Goal: Information Seeking & Learning: Find specific fact

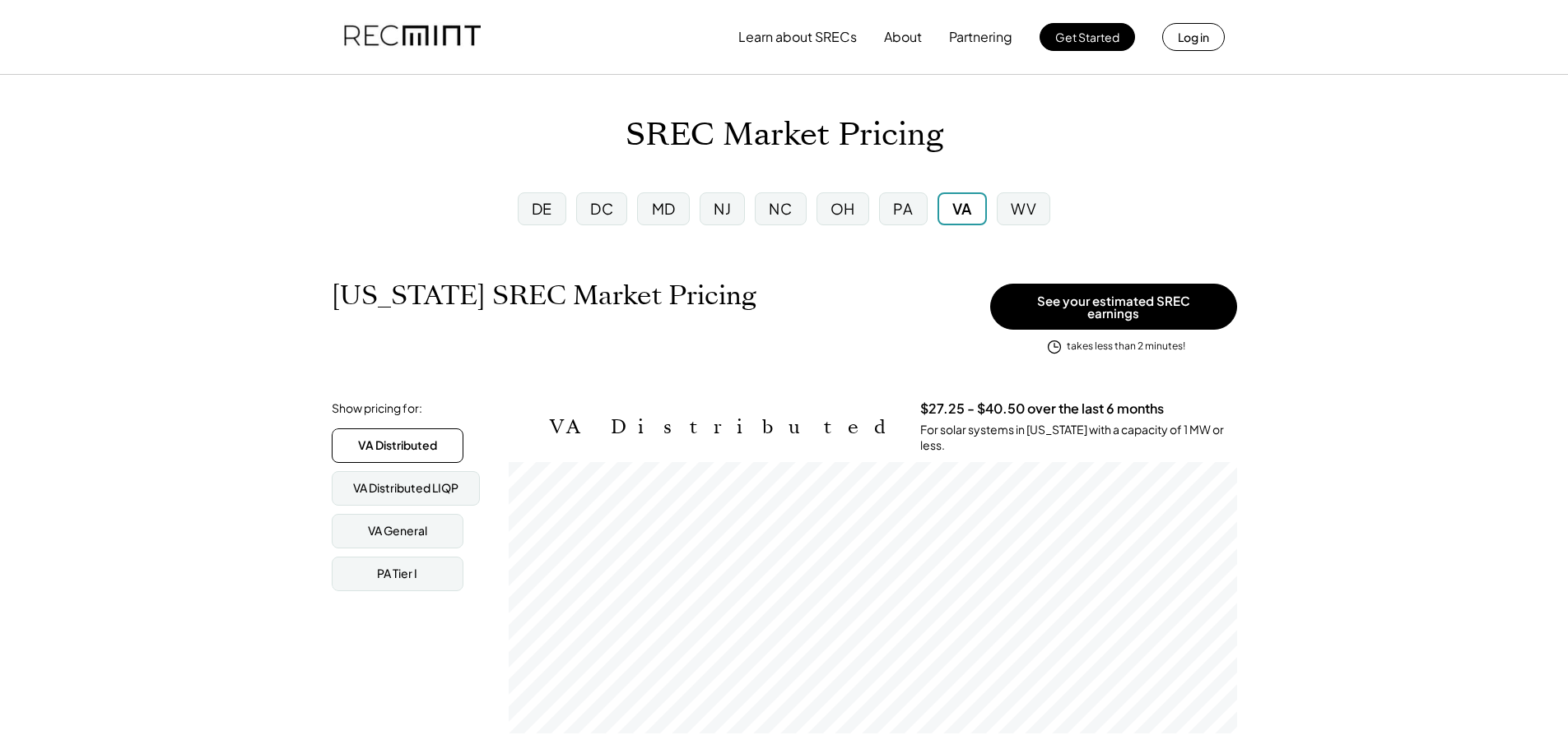
click at [720, 208] on div "NJ" at bounding box center [722, 208] width 18 height 20
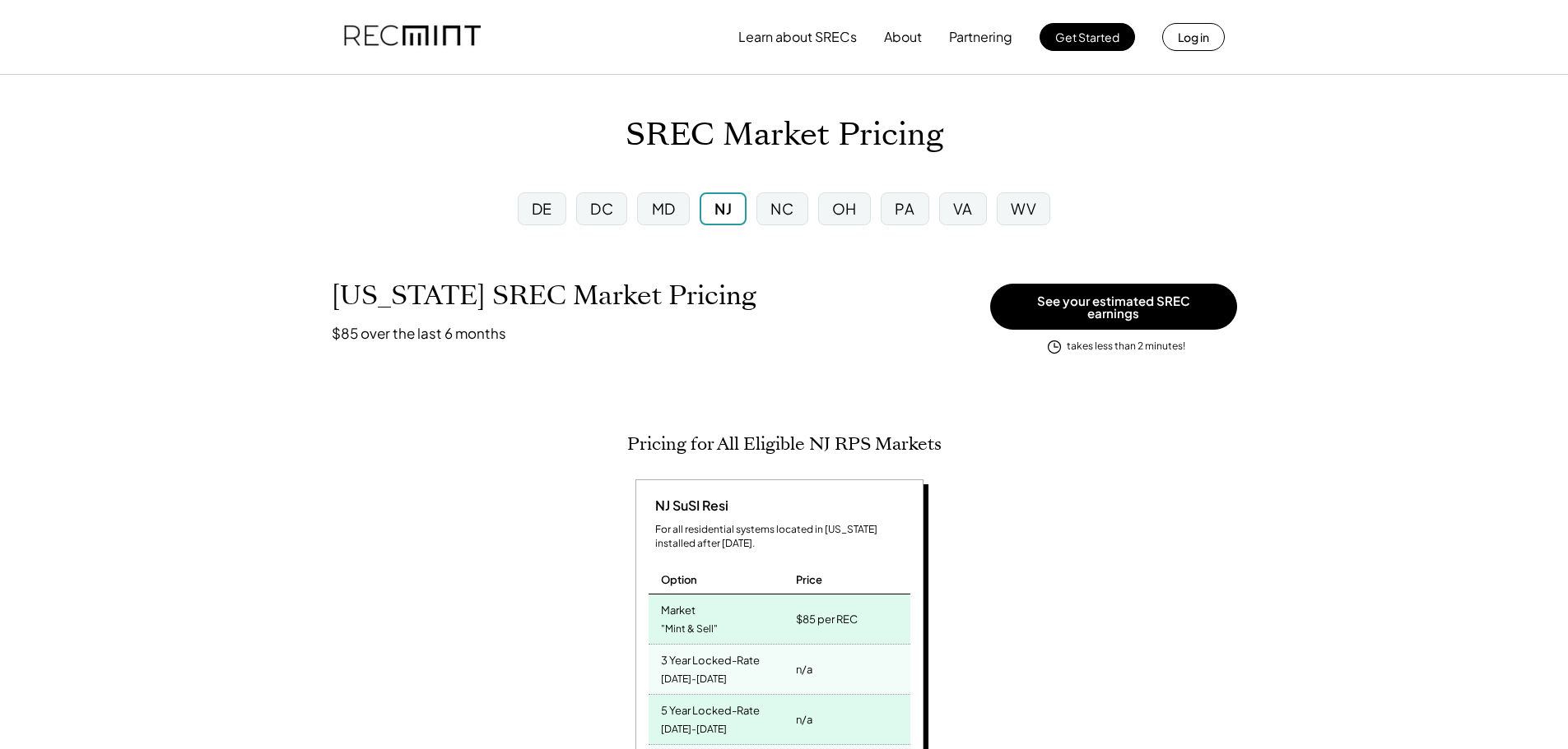
click at [546, 210] on div "DE" at bounding box center [542, 208] width 20 height 20
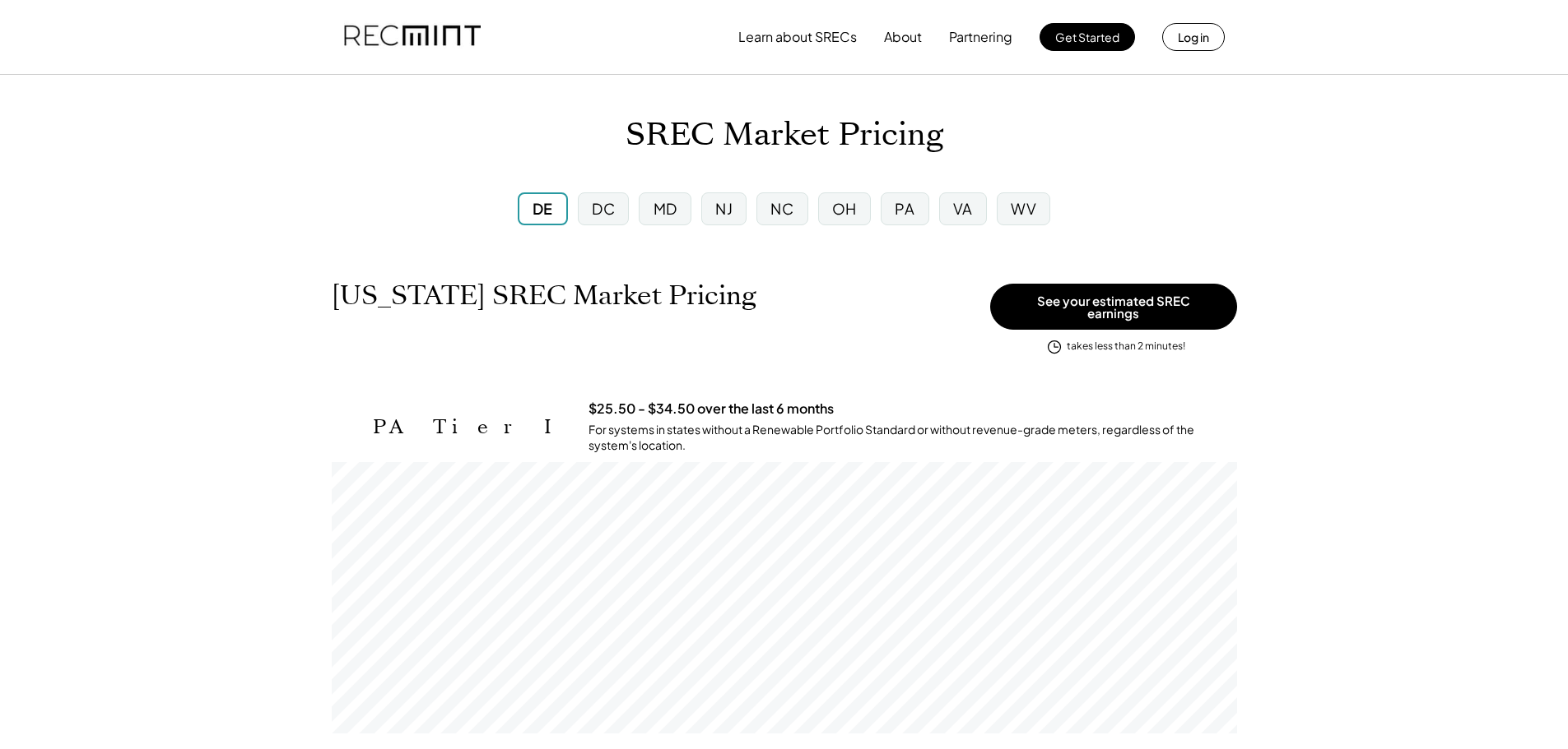
scroll to position [272, 905]
click at [607, 210] on div "DC" at bounding box center [603, 208] width 23 height 20
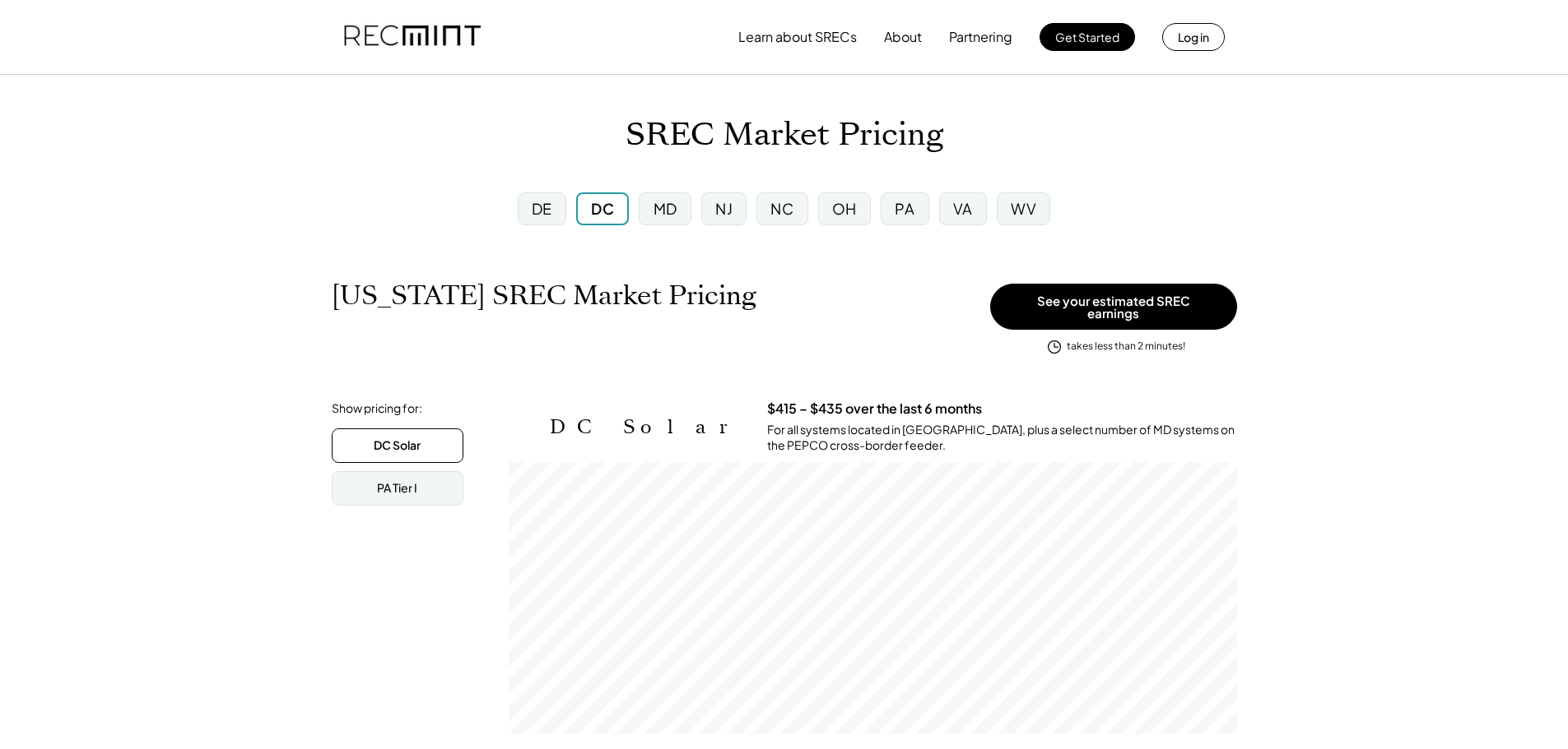
scroll to position [272, 728]
click at [903, 208] on div "PA" at bounding box center [905, 208] width 20 height 20
click at [592, 206] on div "DC" at bounding box center [601, 208] width 23 height 20
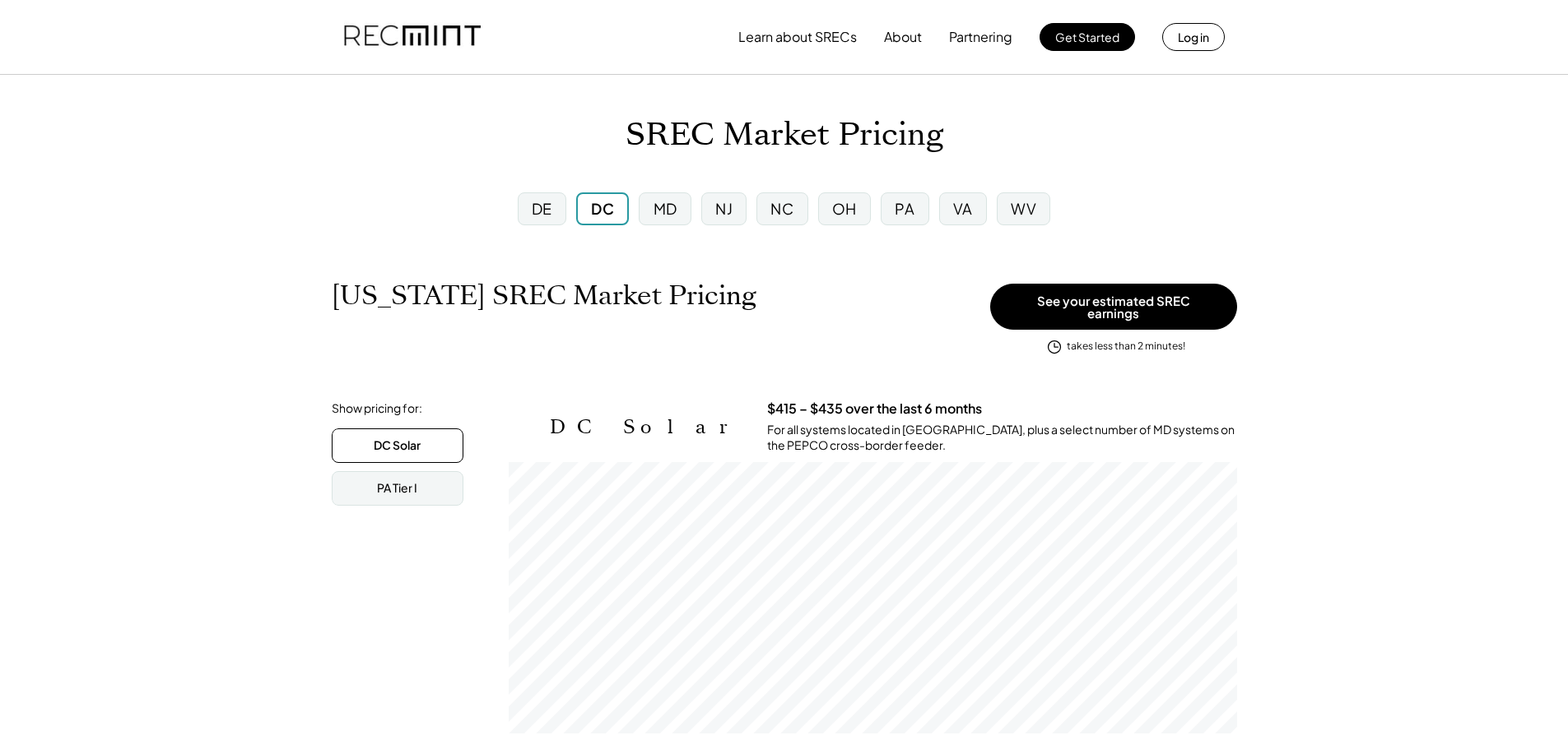
click at [903, 209] on div "PA" at bounding box center [905, 208] width 20 height 20
click at [1016, 207] on div "WV" at bounding box center [1023, 208] width 25 height 20
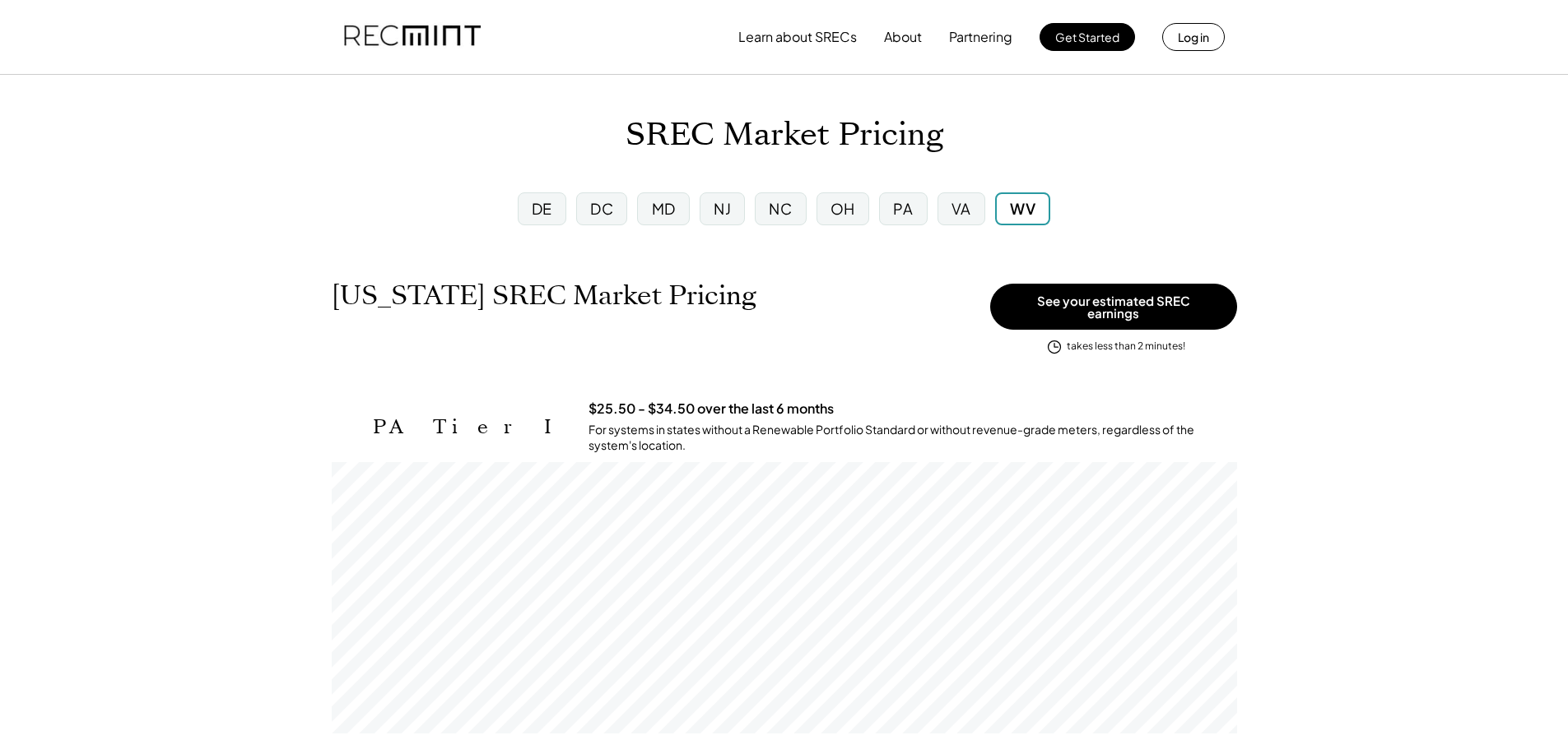
scroll to position [272, 905]
click at [772, 206] on div "NC" at bounding box center [780, 208] width 23 height 20
click at [1018, 206] on div "WV" at bounding box center [1023, 208] width 25 height 20
click at [838, 209] on div "OH" at bounding box center [842, 208] width 25 height 20
click at [961, 209] on div "VA" at bounding box center [962, 208] width 20 height 20
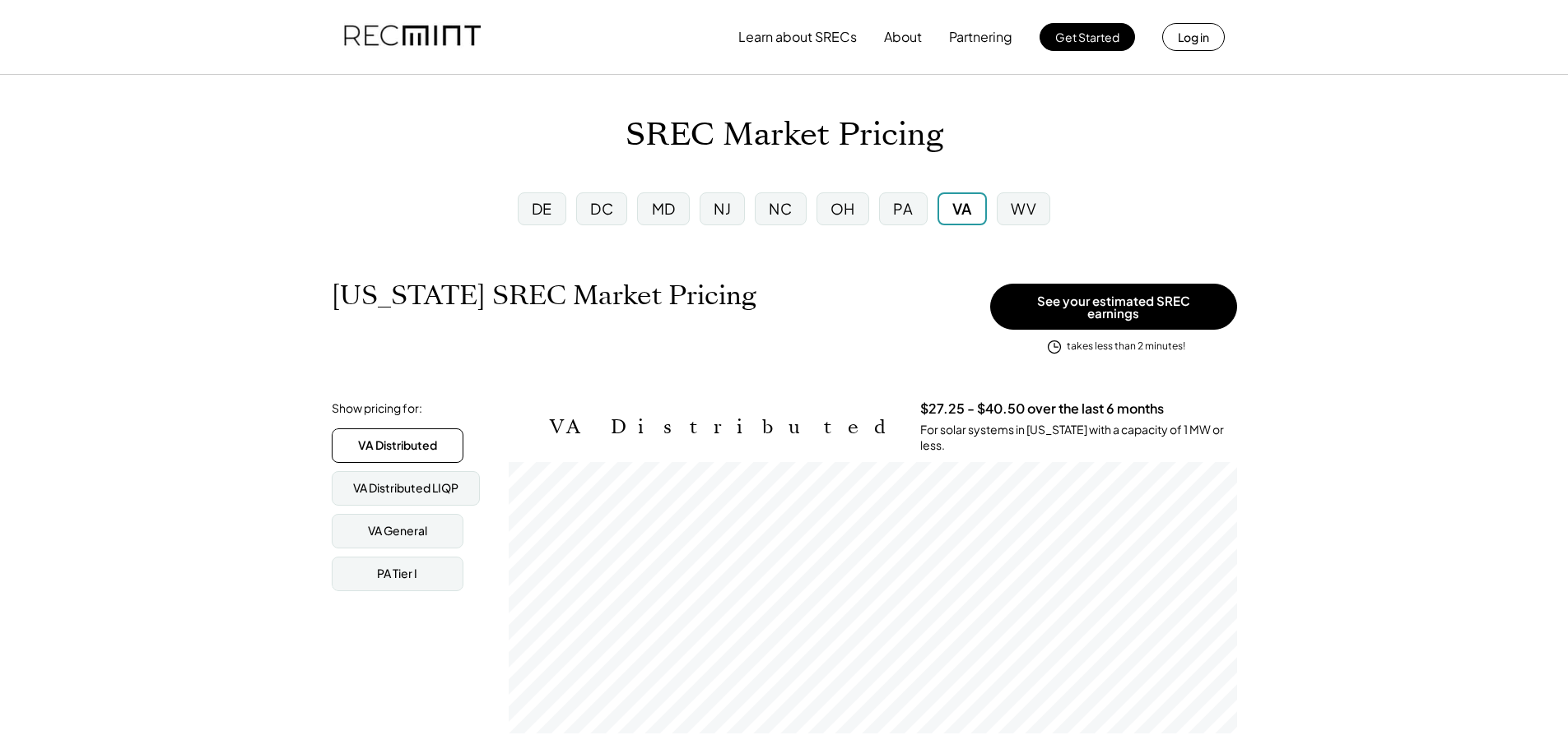
scroll to position [272, 728]
